Goal: Information Seeking & Learning: Learn about a topic

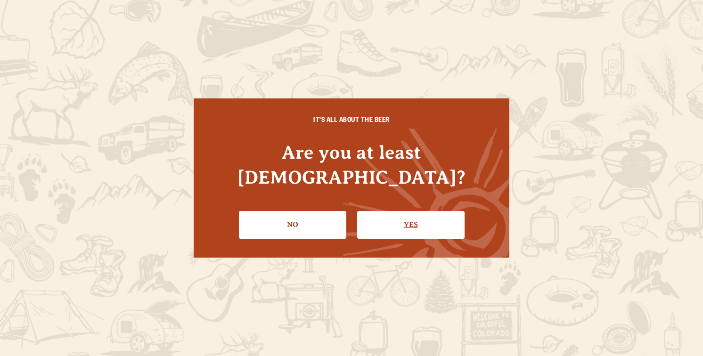
click at [409, 211] on link "Yes" at bounding box center [410, 224] width 107 height 27
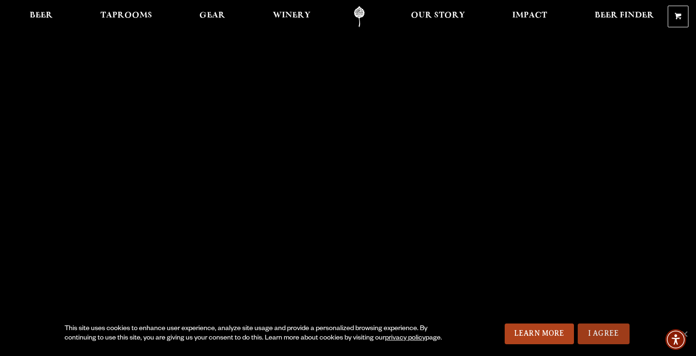
click at [608, 334] on link "I Agree" at bounding box center [604, 334] width 52 height 21
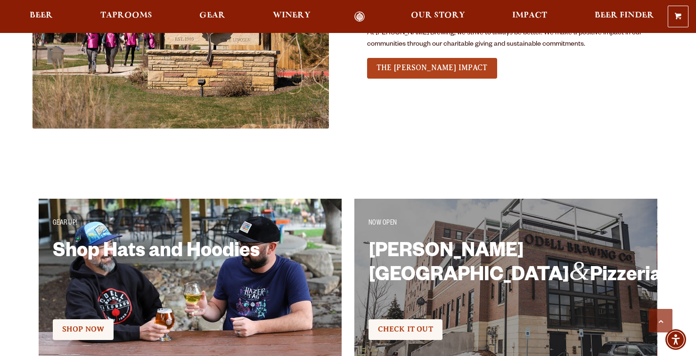
scroll to position [1564, 0]
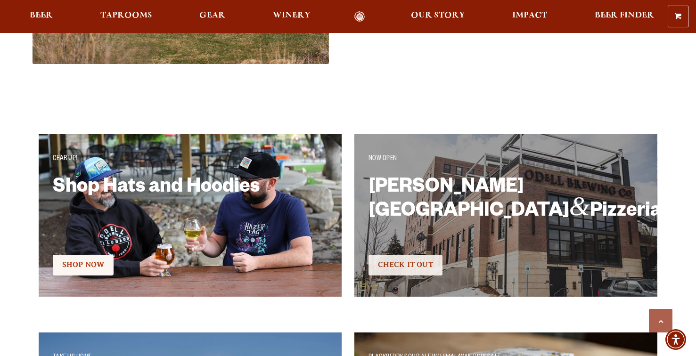
click at [414, 266] on span "Check It Out" at bounding box center [405, 265] width 55 height 8
click at [497, 190] on h2 "Sloan’s Lake Brewhouse & Pizzeria" at bounding box center [481, 207] width 224 height 61
click at [410, 261] on span "Check It Out" at bounding box center [405, 265] width 55 height 8
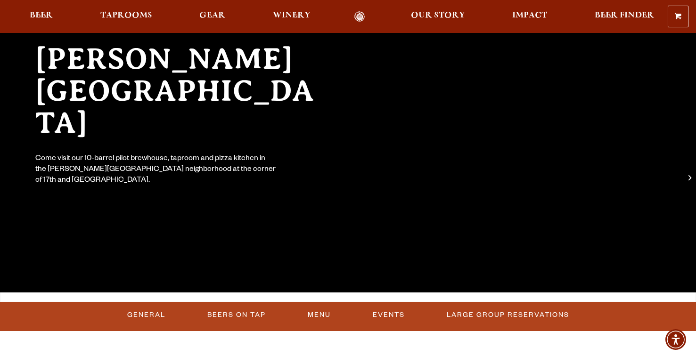
scroll to position [148, 0]
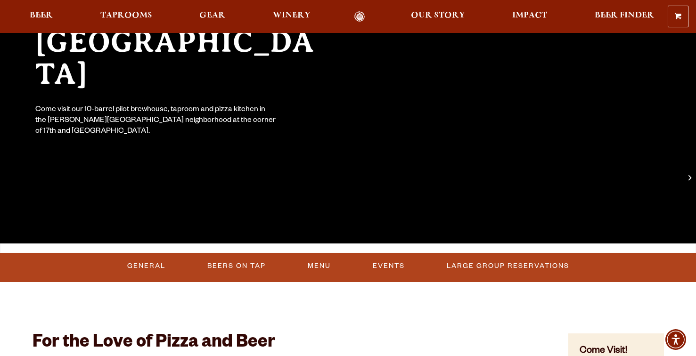
click at [386, 266] on link "Events" at bounding box center [389, 266] width 40 height 22
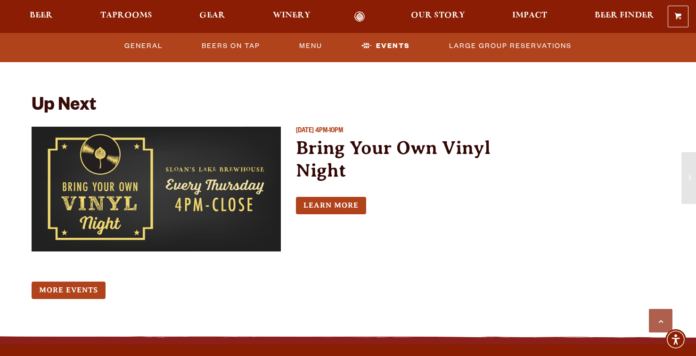
scroll to position [826, 0]
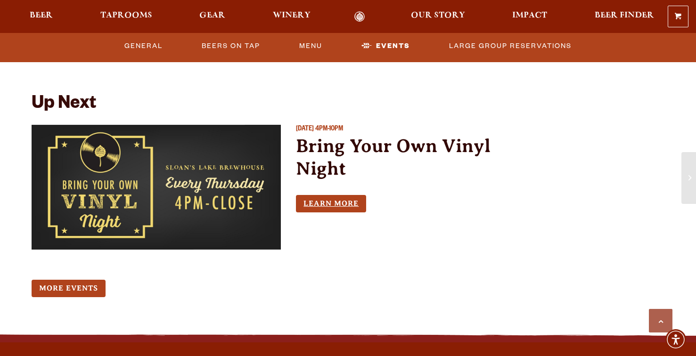
click at [347, 195] on link "Learn More" at bounding box center [331, 203] width 70 height 17
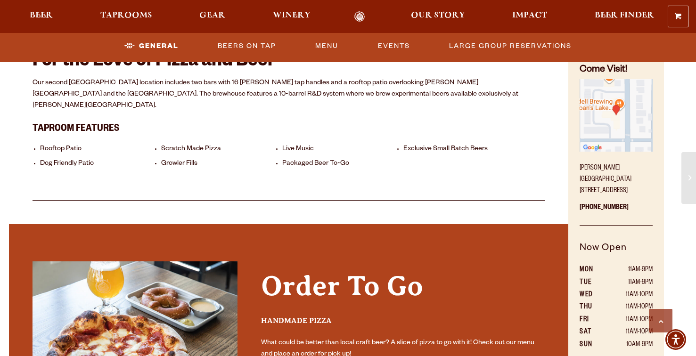
scroll to position [446, 0]
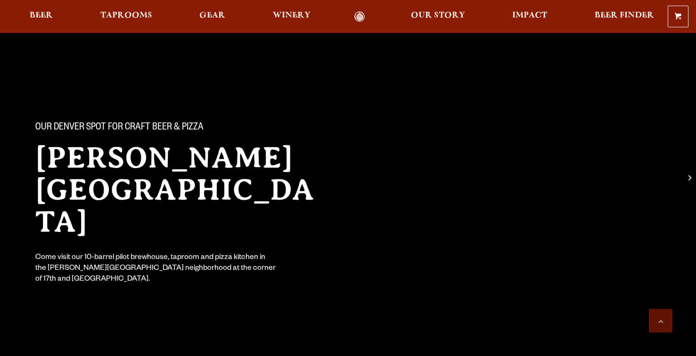
scroll to position [446, 0]
